Goal: Task Accomplishment & Management: Use online tool/utility

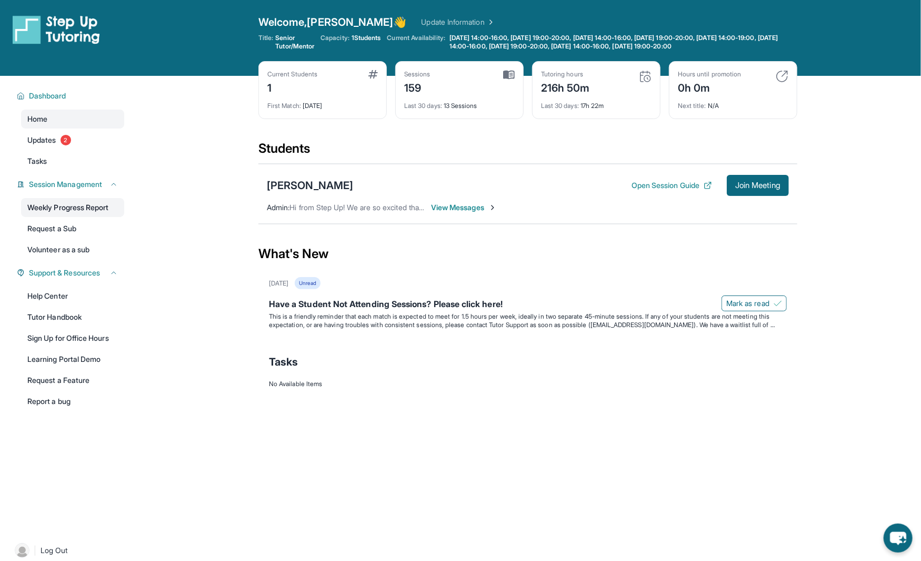
click at [91, 203] on link "Weekly Progress Report" at bounding box center [72, 207] width 103 height 19
click at [745, 187] on span "Join Meeting" at bounding box center [757, 185] width 45 height 6
